Goal: Find specific page/section: Find specific page/section

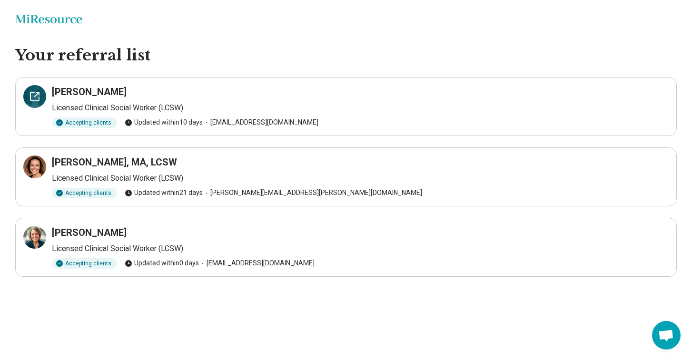
click at [36, 96] on icon at bounding box center [34, 96] width 11 height 11
click at [38, 167] on icon at bounding box center [34, 166] width 11 height 11
click at [83, 232] on h3 "[PERSON_NAME]" at bounding box center [89, 232] width 75 height 13
click at [39, 241] on icon at bounding box center [34, 237] width 9 height 9
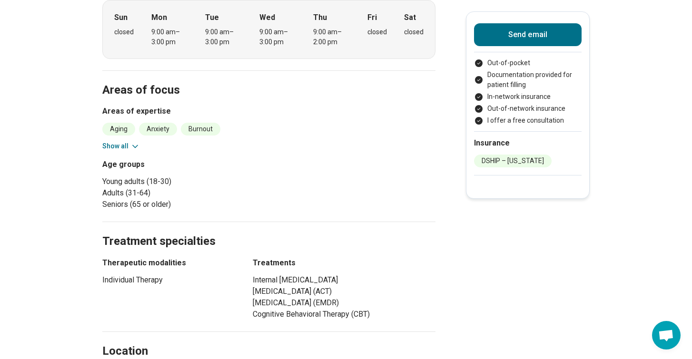
scroll to position [400, 0]
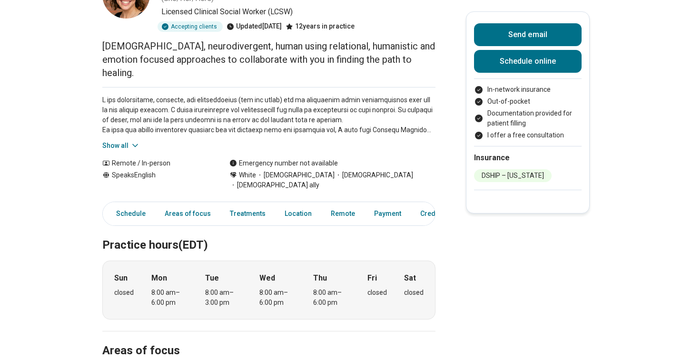
scroll to position [101, 0]
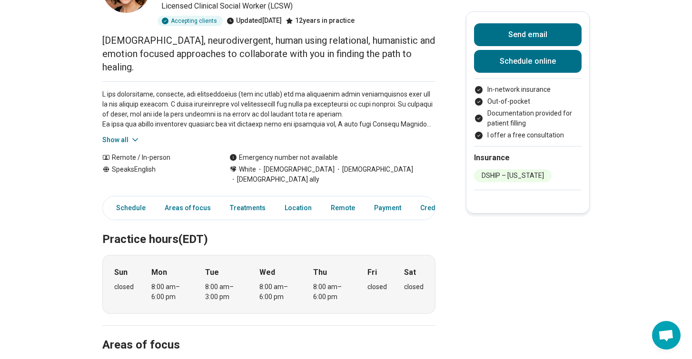
click at [113, 135] on button "Show all" at bounding box center [121, 140] width 38 height 10
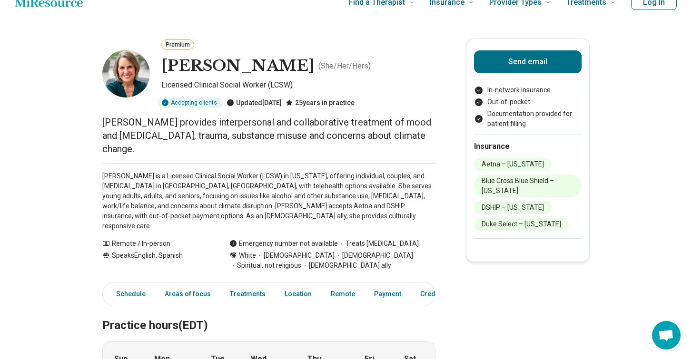
scroll to position [13, 0]
